Goal: Go to known website: Access a specific website the user already knows

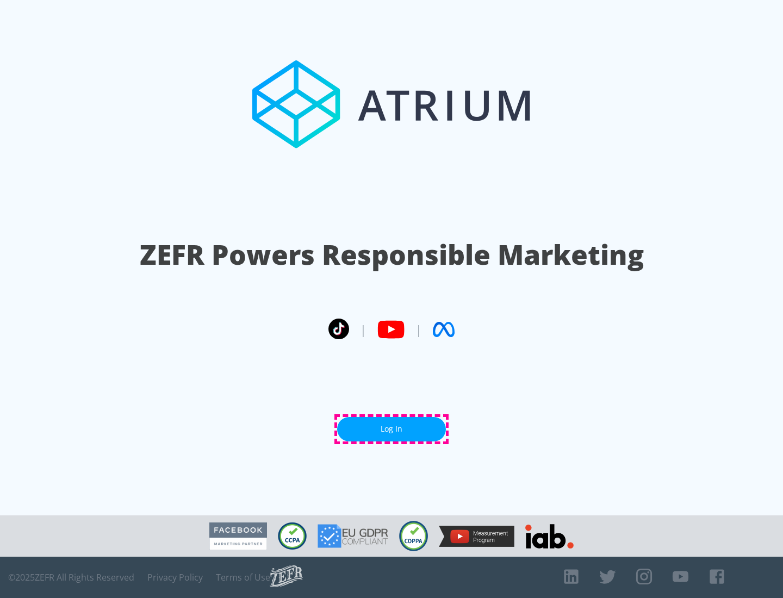
click at [392, 429] on link "Log In" at bounding box center [391, 429] width 109 height 24
